Goal: Task Accomplishment & Management: Complete application form

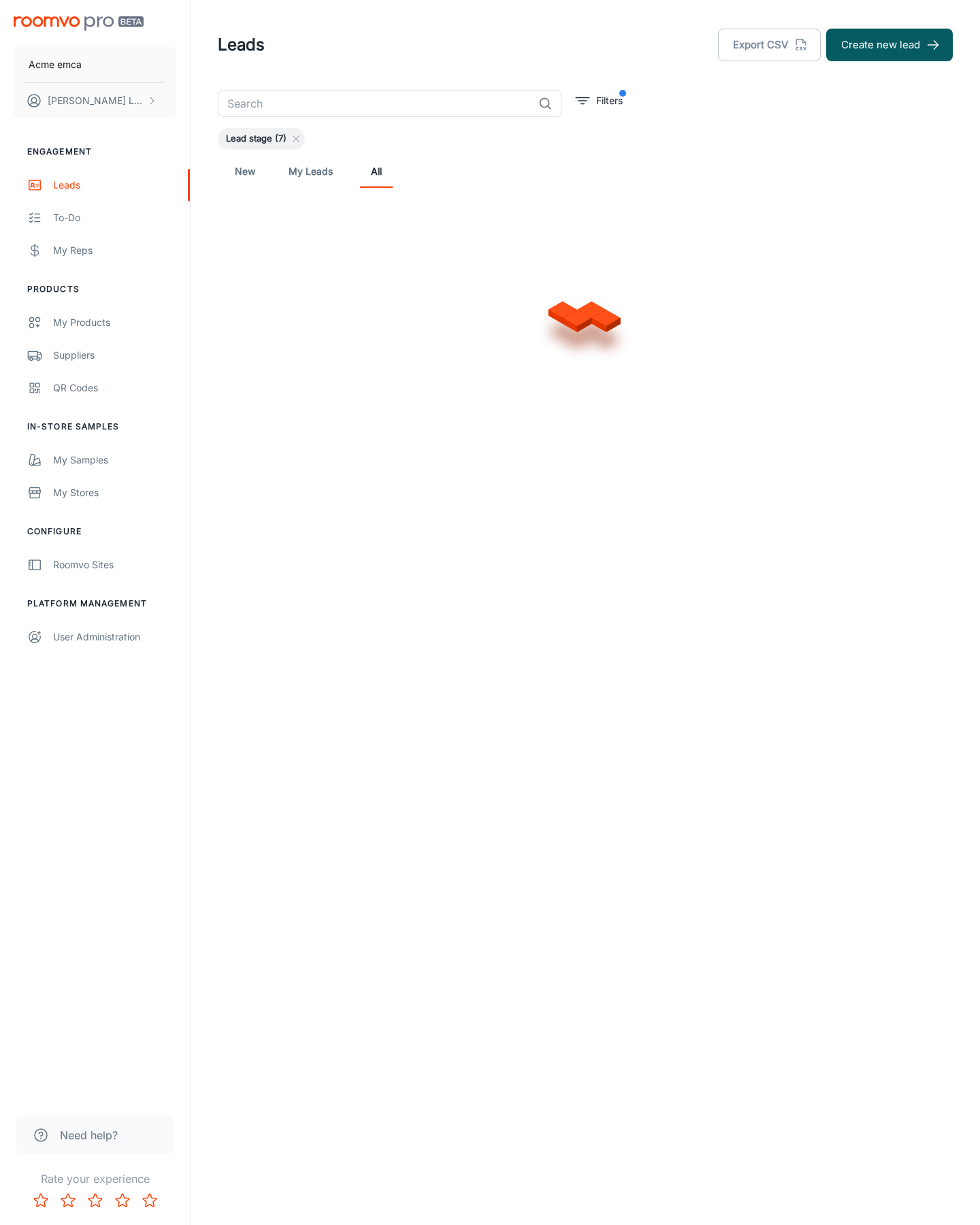
click at [890, 45] on button "Create new lead" at bounding box center [889, 45] width 127 height 33
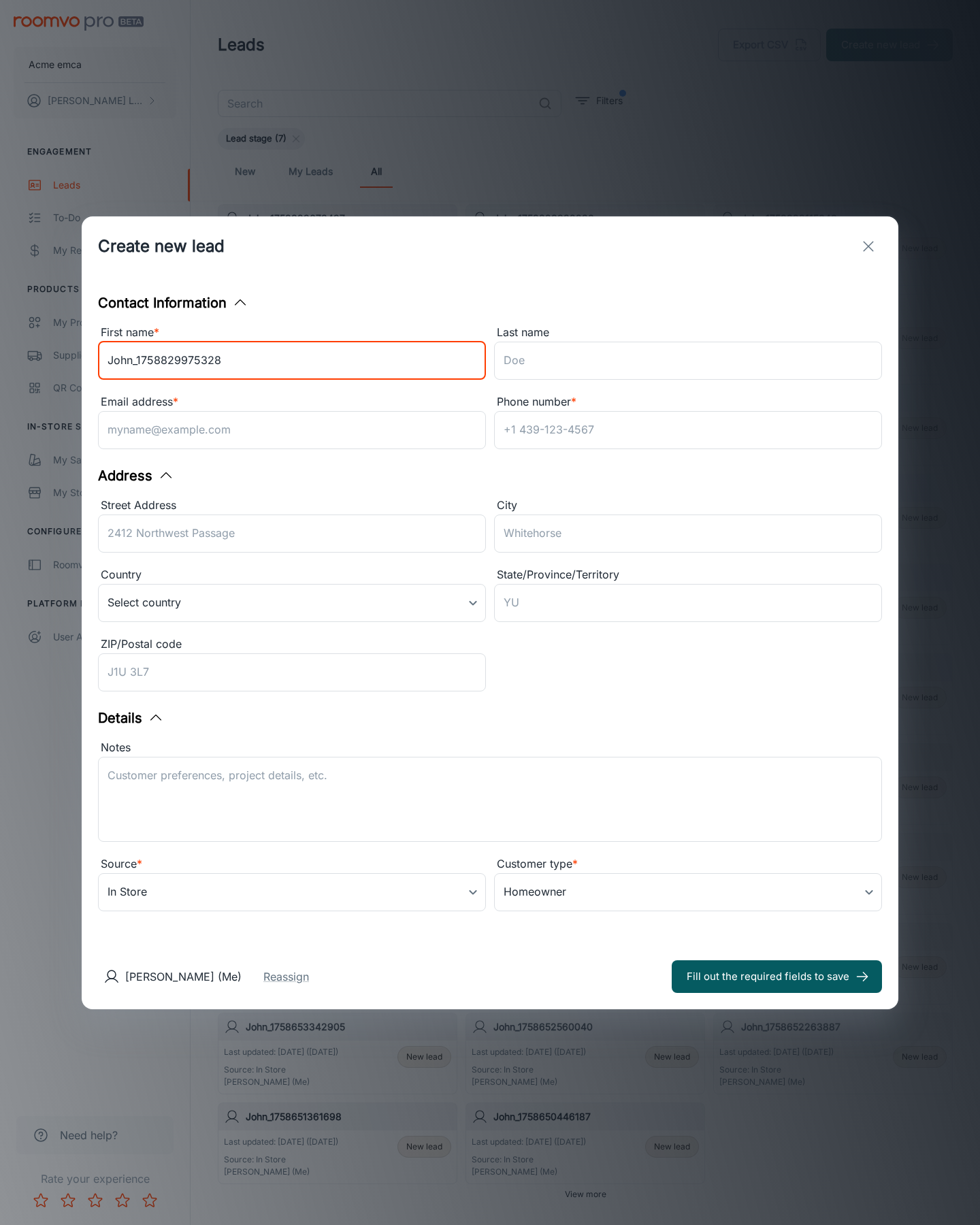
type input "John_1758829975328"
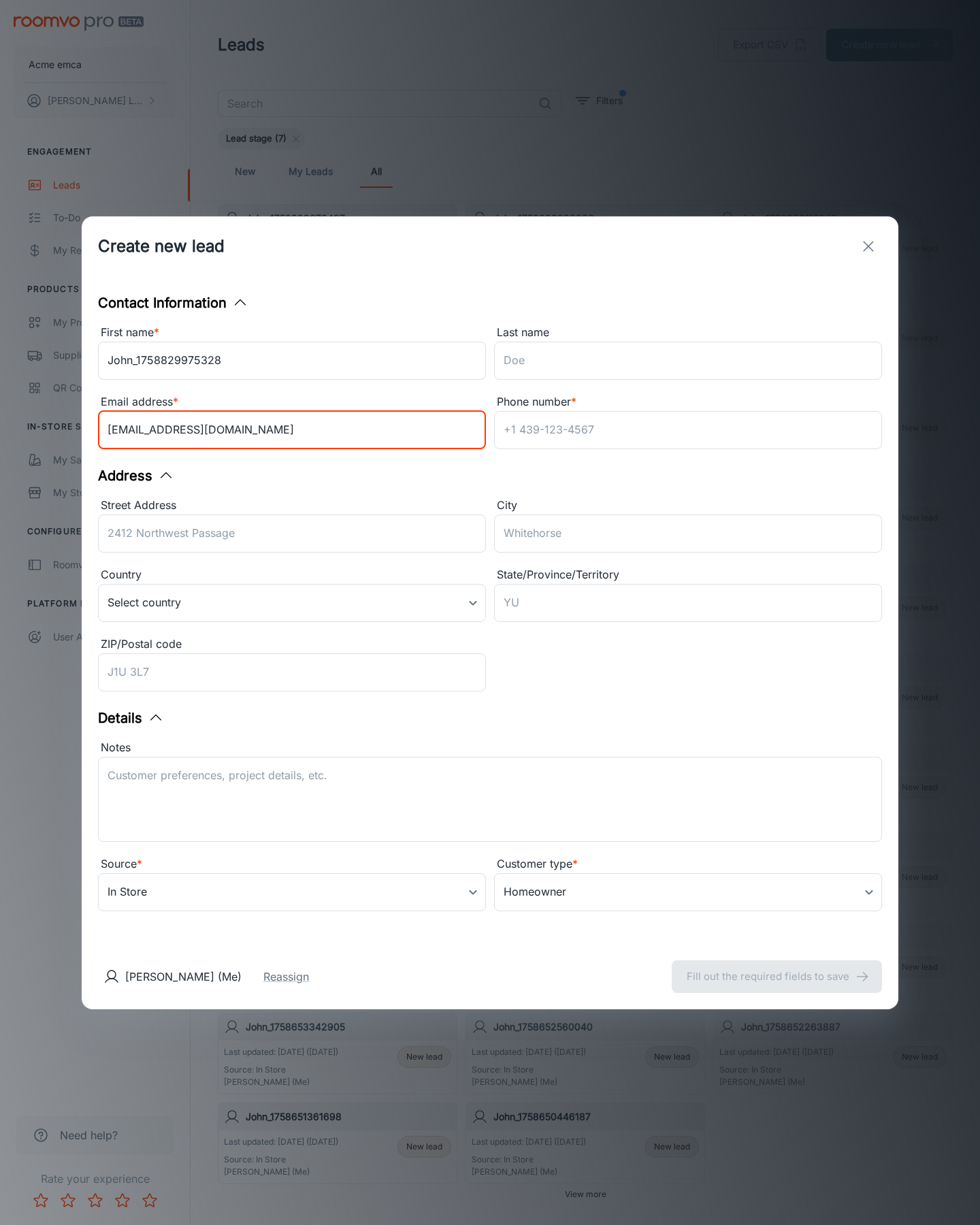
type input "[EMAIL_ADDRESS][DOMAIN_NAME]"
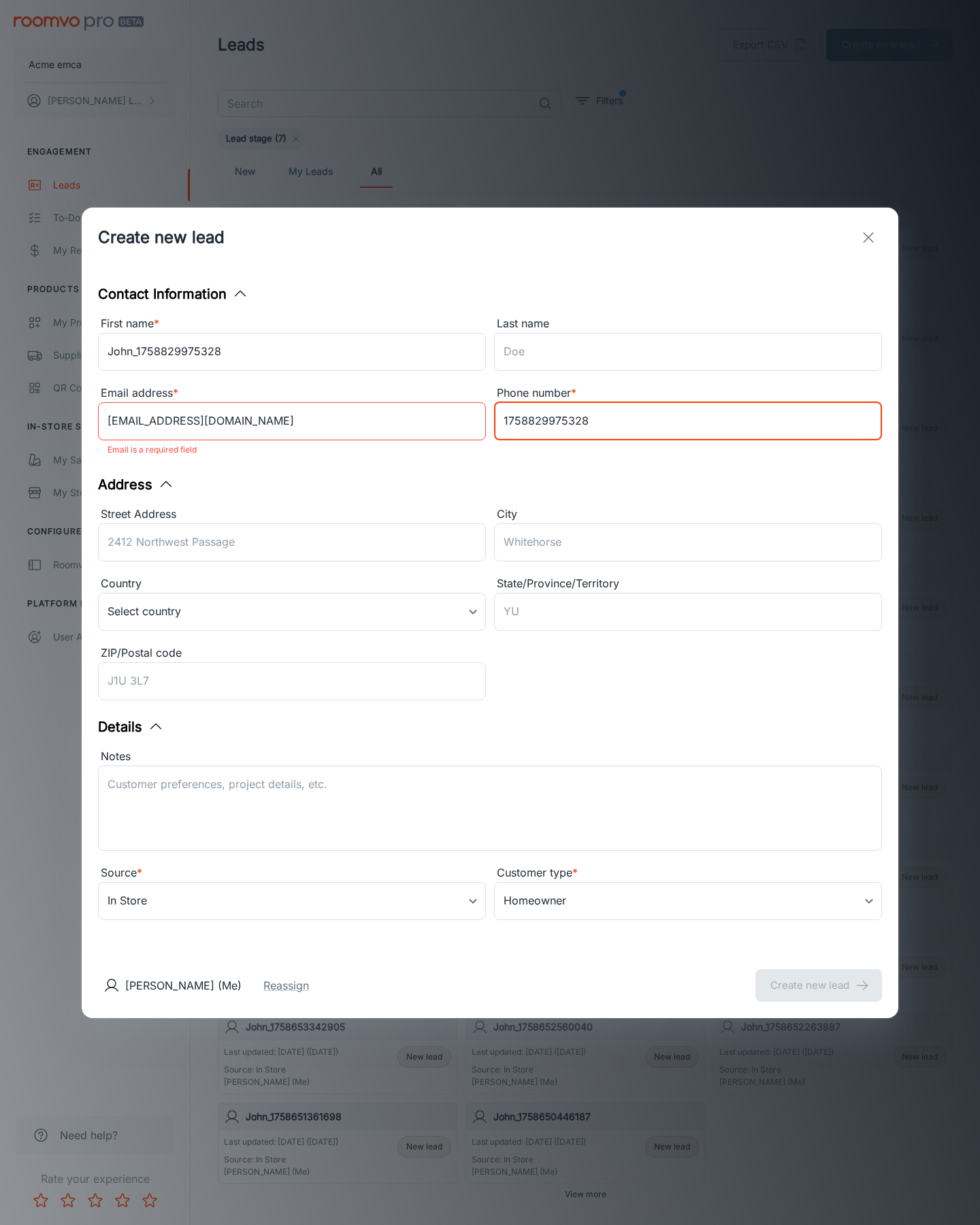
type input "1758829975328"
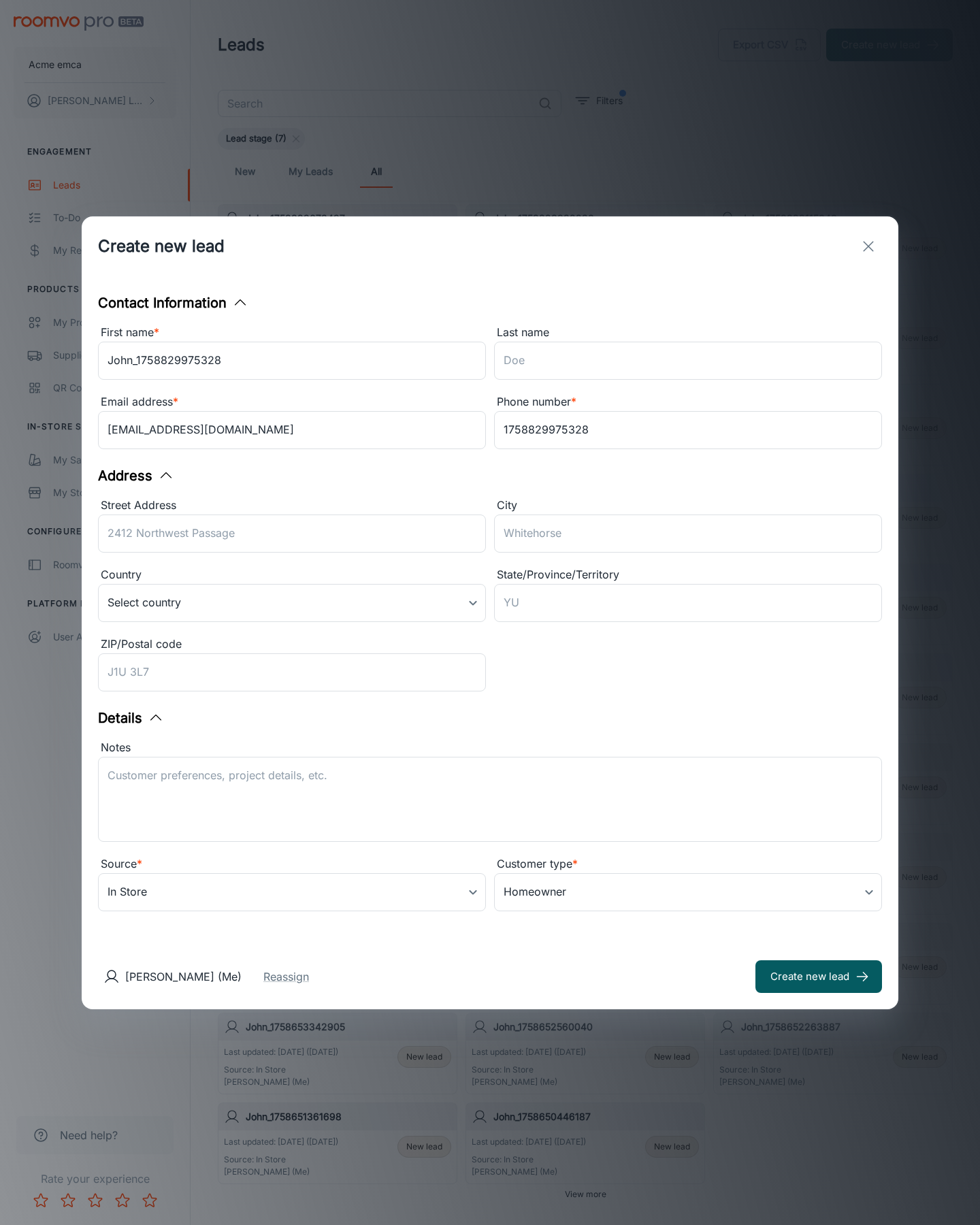
click at [819, 976] on button "Create new lead" at bounding box center [819, 976] width 127 height 33
